Goal: Find contact information: Find contact information

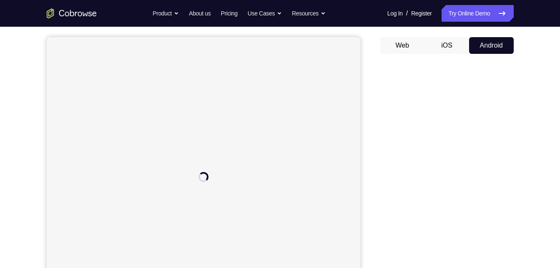
scroll to position [72, 0]
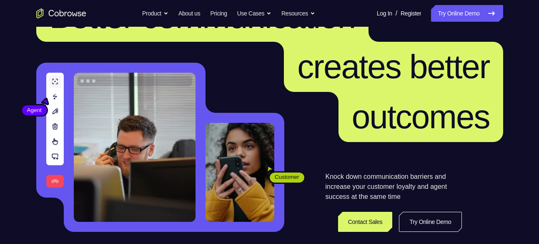
scroll to position [52, 0]
click at [369, 222] on link "Contact Sales" at bounding box center [365, 222] width 55 height 20
